Goal: Check status: Check status

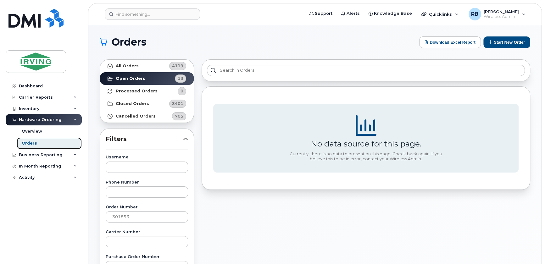
click at [26, 141] on div "Orders" at bounding box center [29, 144] width 15 height 6
click at [132, 217] on input "301853" at bounding box center [147, 216] width 82 height 11
click at [32, 139] on link "Orders" at bounding box center [49, 143] width 65 height 12
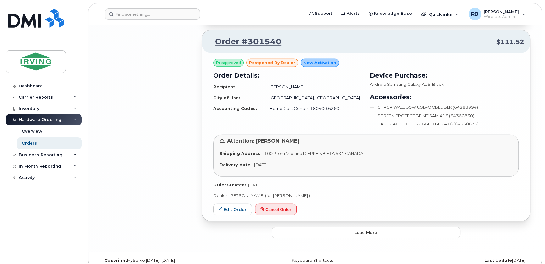
scroll to position [1511, 0]
click at [349, 229] on button "Load more" at bounding box center [366, 232] width 189 height 11
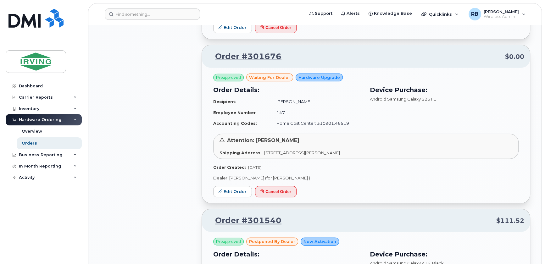
scroll to position [1320, 0]
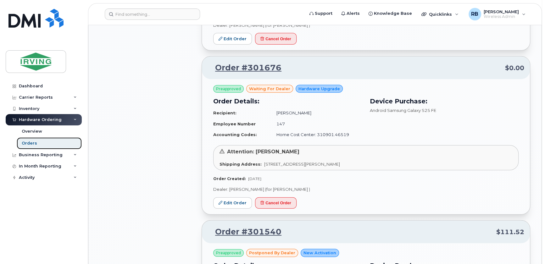
click at [41, 142] on link "Orders" at bounding box center [49, 143] width 65 height 12
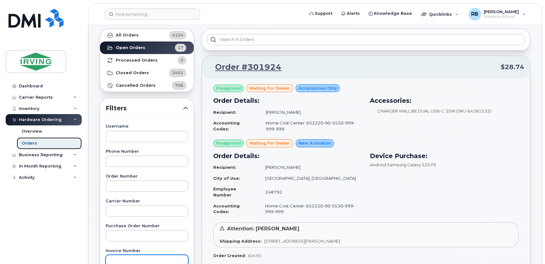
scroll to position [76, 0]
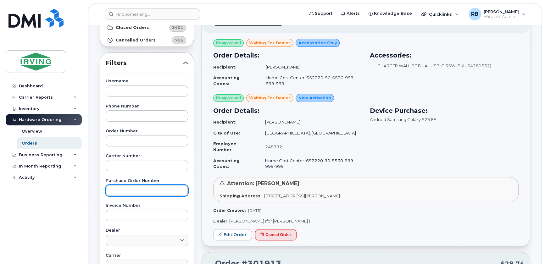
click at [130, 196] on input "text" at bounding box center [147, 190] width 82 height 11
type input "192611"
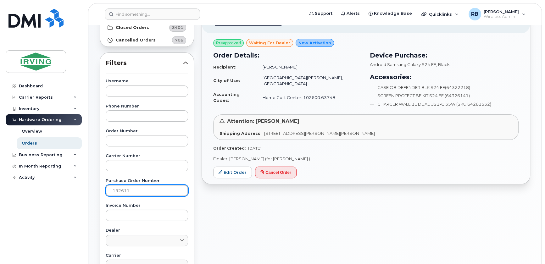
scroll to position [0, 0]
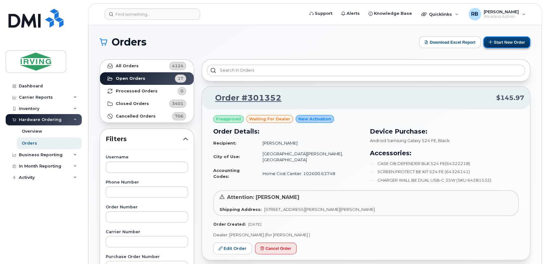
drag, startPoint x: 512, startPoint y: 41, endPoint x: 491, endPoint y: 43, distance: 21.2
click at [512, 41] on button "Start New Order" at bounding box center [506, 42] width 47 height 12
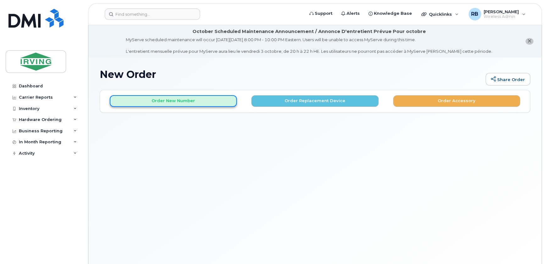
click at [219, 98] on button "Order New Number" at bounding box center [173, 101] width 127 height 12
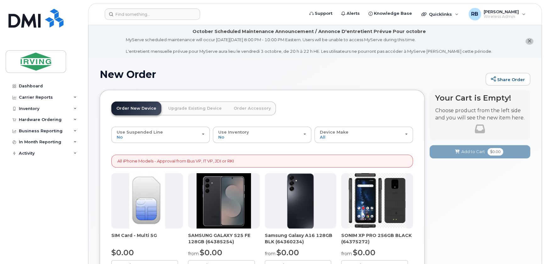
click at [225, 193] on img at bounding box center [224, 200] width 54 height 55
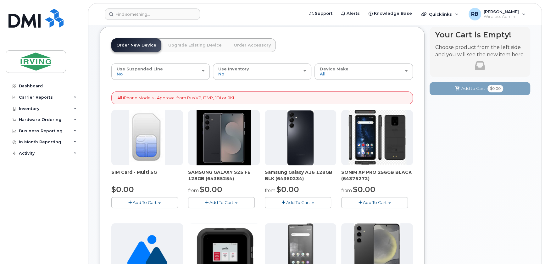
scroll to position [76, 0]
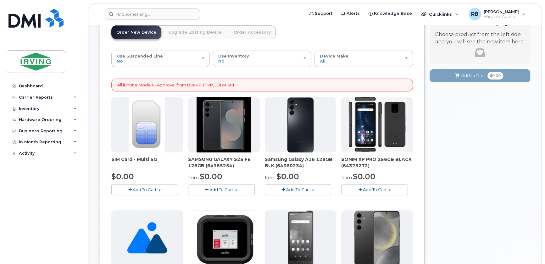
click at [226, 192] on button "Add To Cart" at bounding box center [221, 189] width 67 height 11
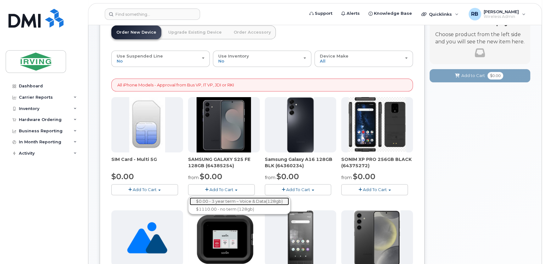
click at [224, 198] on link "$0.00 - 3 year term – Voice & Data(128gb)" at bounding box center [239, 202] width 99 height 8
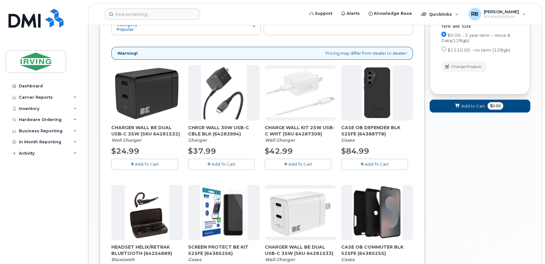
scroll to position [96, 0]
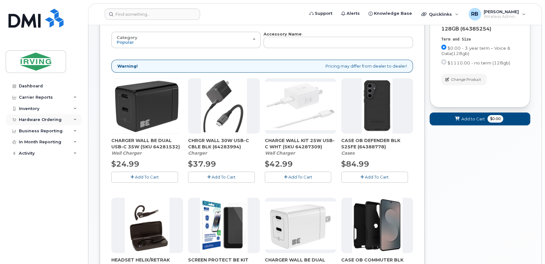
click at [29, 117] on div "Hardware Ordering" at bounding box center [40, 119] width 43 height 5
click at [25, 146] on div "Orders" at bounding box center [29, 144] width 15 height 6
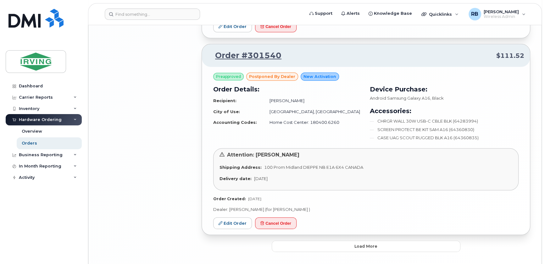
scroll to position [1511, 0]
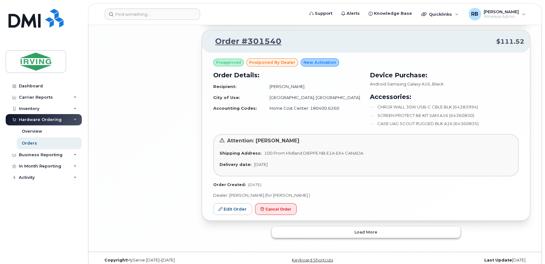
click at [323, 227] on button "Load more" at bounding box center [366, 232] width 189 height 11
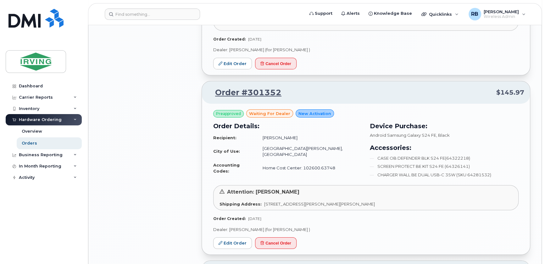
scroll to position [1701, 0]
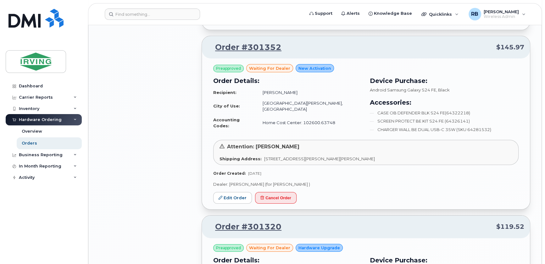
click at [298, 87] on td "Reuben Sheppard" at bounding box center [309, 92] width 105 height 11
drag, startPoint x: 312, startPoint y: 86, endPoint x: 274, endPoint y: 86, distance: 38.4
click at [274, 87] on td "Reuben Sheppard" at bounding box center [309, 92] width 105 height 11
copy td "Reuben Sheppard"
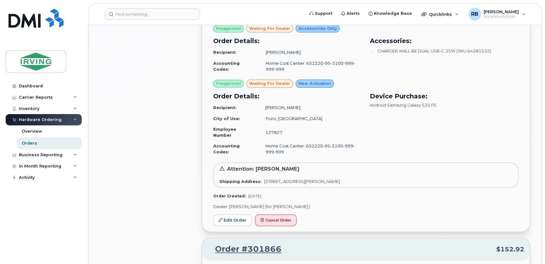
scroll to position [534, 0]
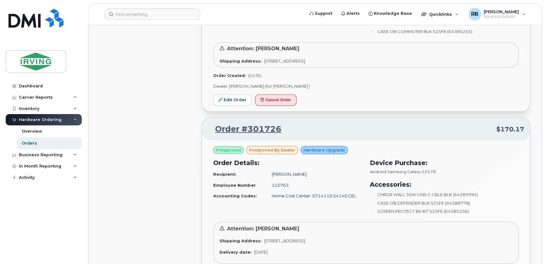
scroll to position [877, 0]
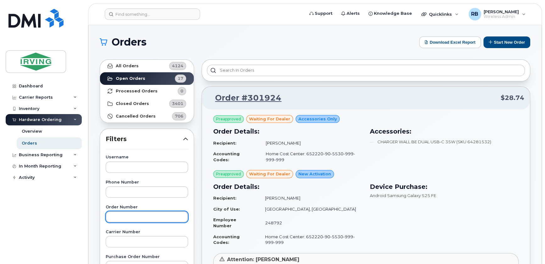
click at [126, 211] on input "text" at bounding box center [147, 216] width 82 height 11
click at [123, 218] on input "text" at bounding box center [147, 216] width 82 height 11
type input "301853"
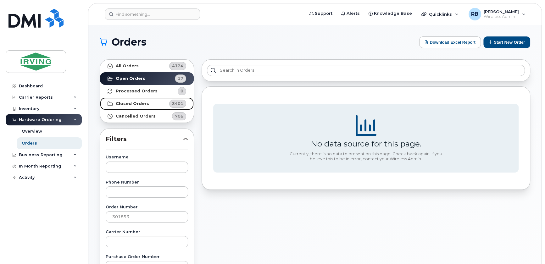
click at [129, 107] on link "Closed Orders 3401" at bounding box center [147, 104] width 94 height 13
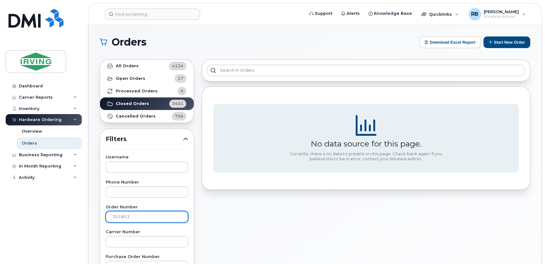
click at [144, 214] on input "301853" at bounding box center [147, 216] width 82 height 11
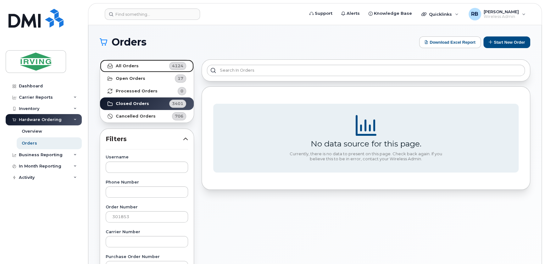
click at [129, 68] on strong "All Orders" at bounding box center [127, 66] width 23 height 5
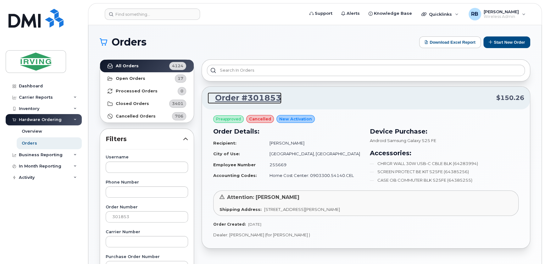
click at [242, 98] on link "Order #301853" at bounding box center [245, 97] width 74 height 11
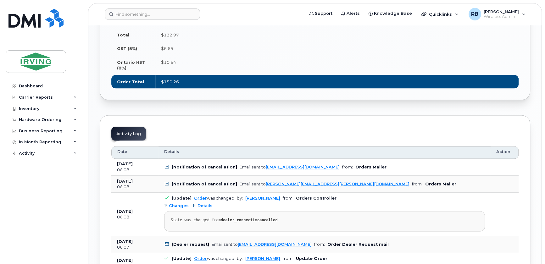
scroll to position [915, 0]
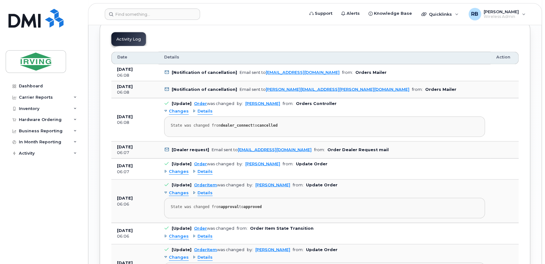
click at [203, 114] on span "Details" at bounding box center [205, 111] width 15 height 6
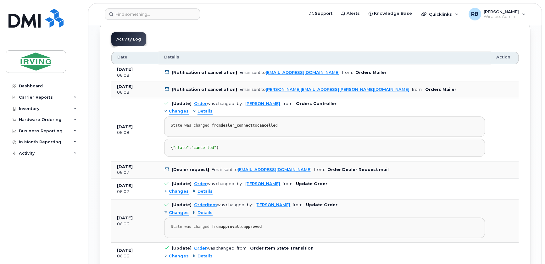
click at [203, 114] on span "Details" at bounding box center [205, 111] width 15 height 6
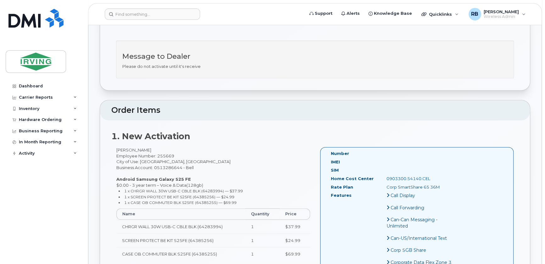
scroll to position [191, 0]
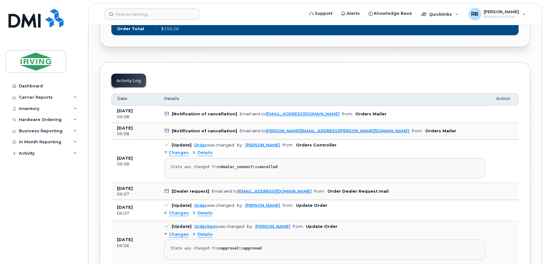
scroll to position [953, 0]
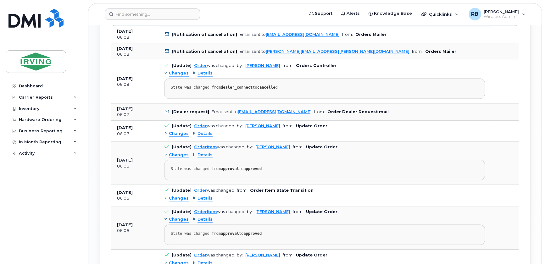
click at [207, 76] on span "Details" at bounding box center [205, 73] width 15 height 6
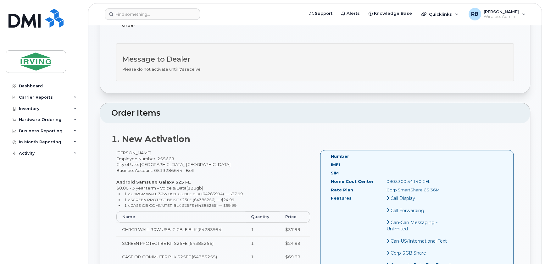
scroll to position [114, 0]
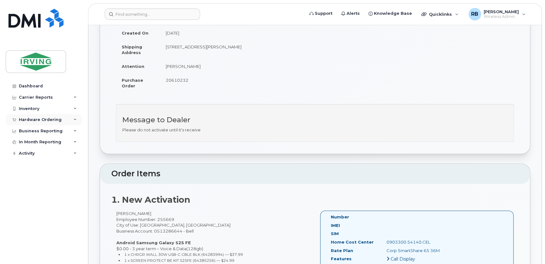
click at [52, 119] on div "Hardware Ordering" at bounding box center [40, 119] width 43 height 5
click at [26, 144] on div "Orders" at bounding box center [29, 144] width 15 height 6
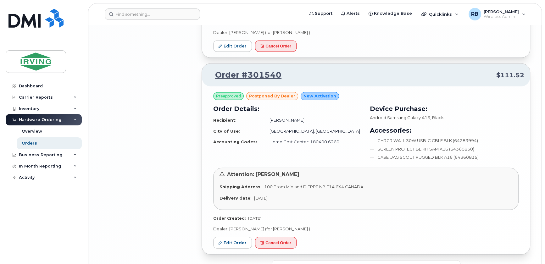
scroll to position [1511, 0]
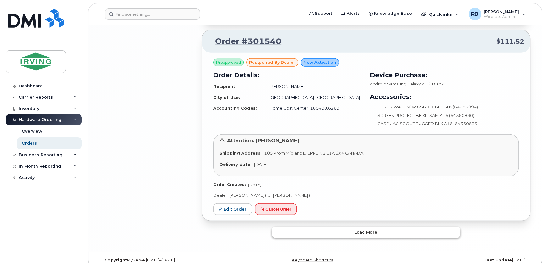
click at [320, 227] on button "Load more" at bounding box center [366, 232] width 189 height 11
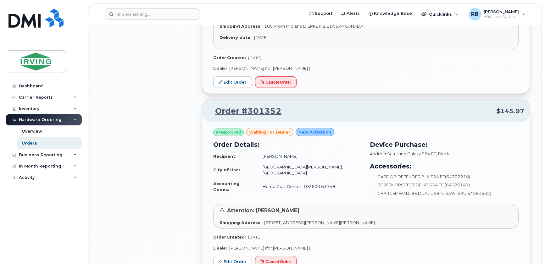
scroll to position [1625, 0]
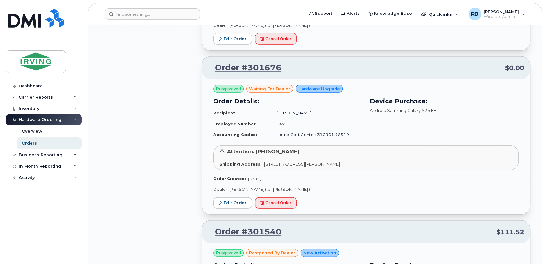
scroll to position [1205, 0]
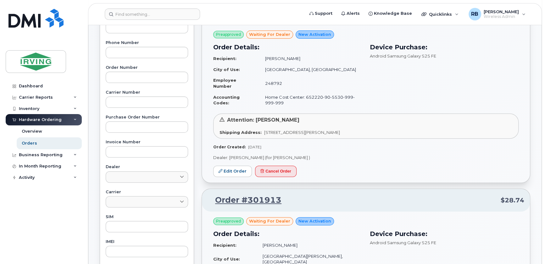
scroll to position [152, 0]
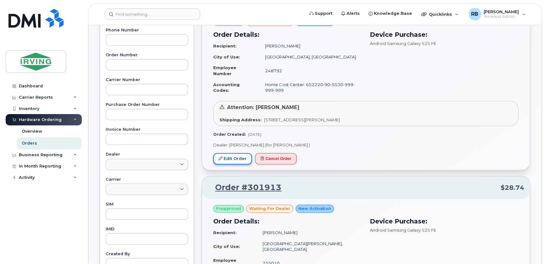
click at [219, 160] on link "Edit Order" at bounding box center [232, 159] width 39 height 12
